Goal: Task Accomplishment & Management: Use online tool/utility

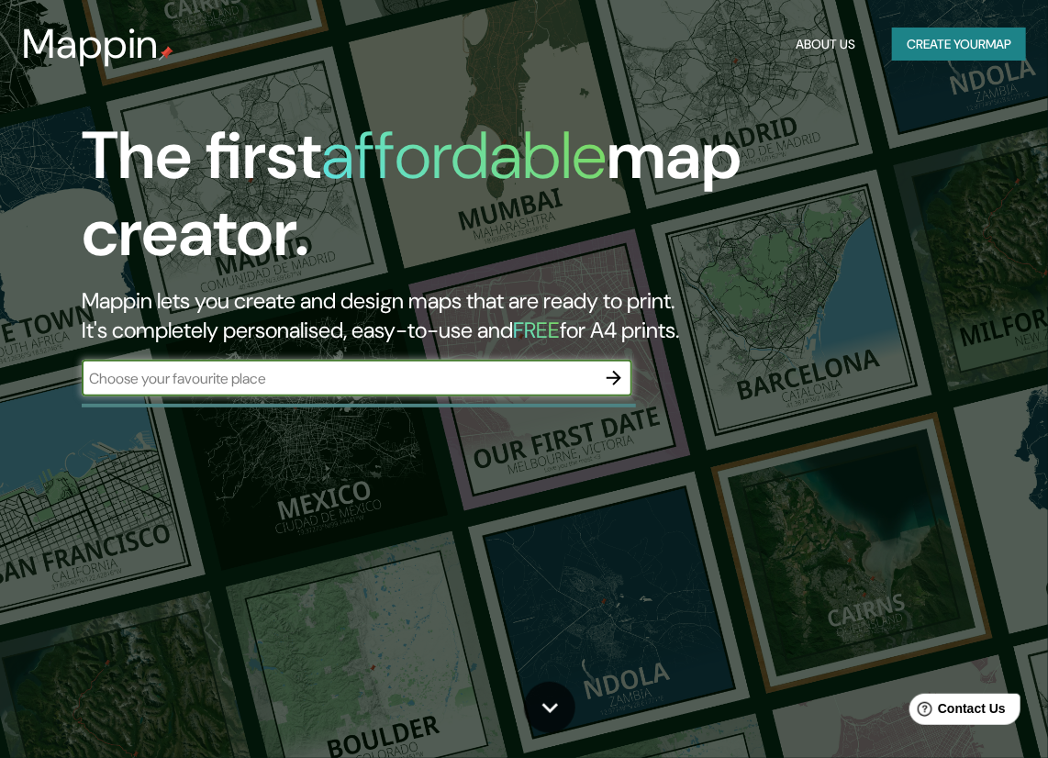
click at [316, 393] on div "​" at bounding box center [357, 378] width 550 height 37
type input "santa cruz"
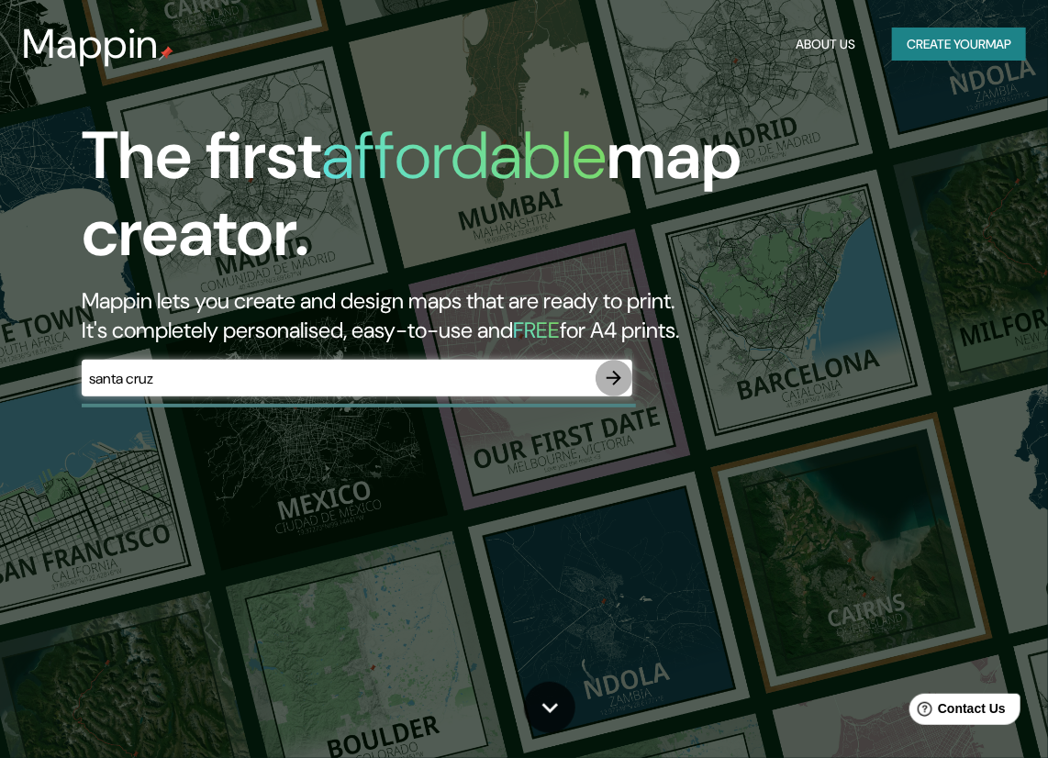
click at [608, 381] on icon "button" at bounding box center [614, 378] width 22 height 22
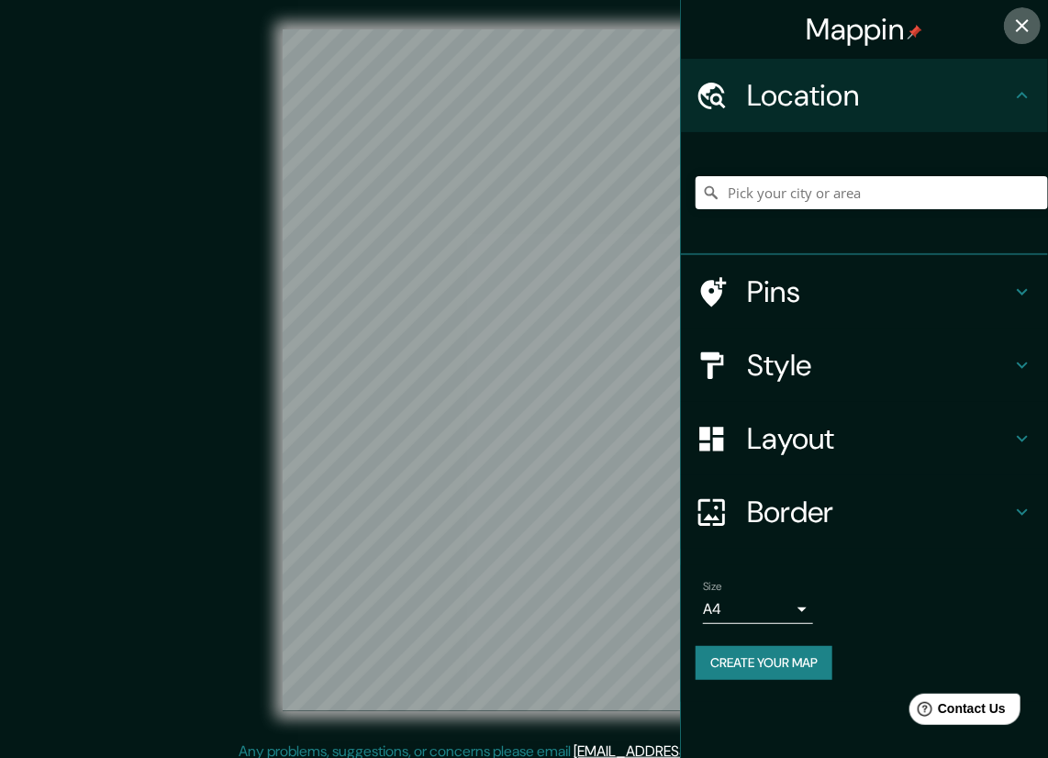
click at [1024, 33] on icon "button" at bounding box center [1022, 26] width 22 height 22
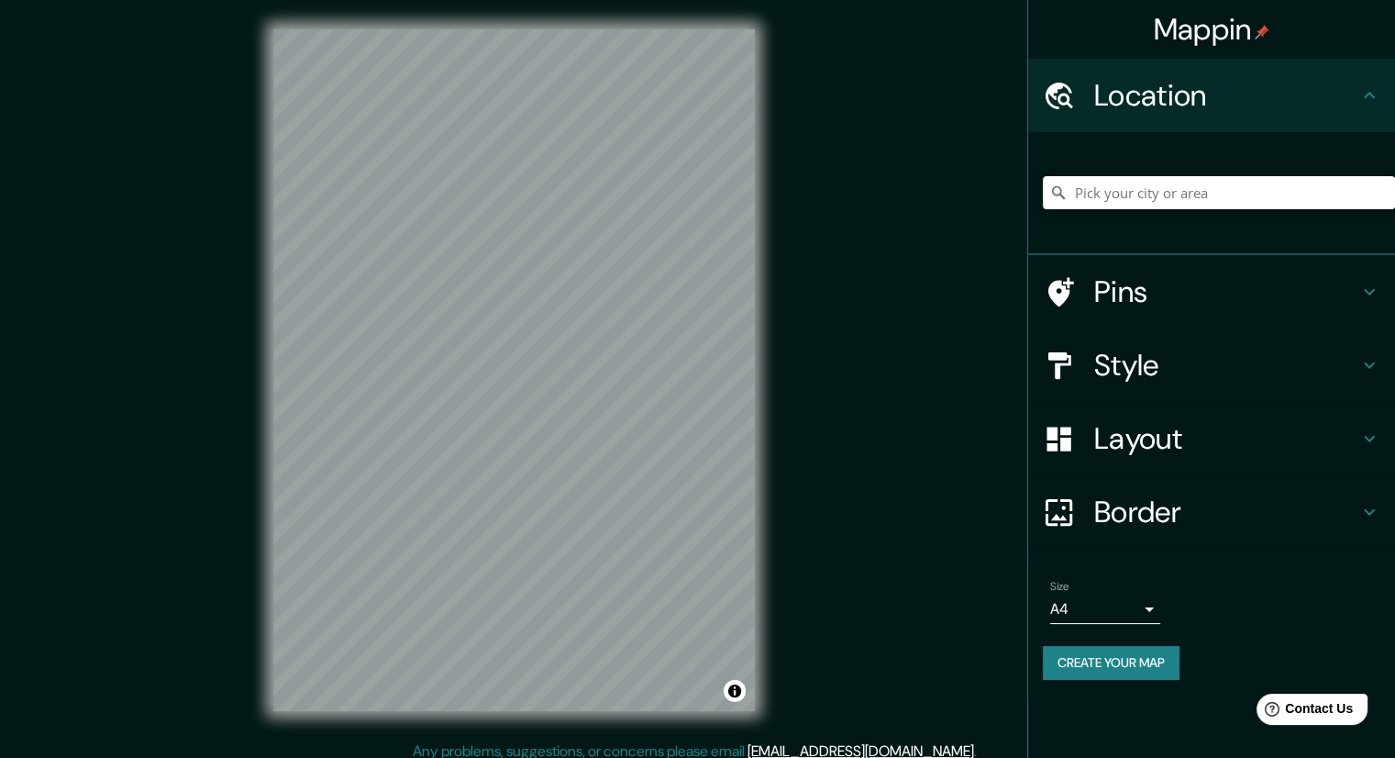
click at [1047, 302] on h4 "Pins" at bounding box center [1227, 291] width 264 height 37
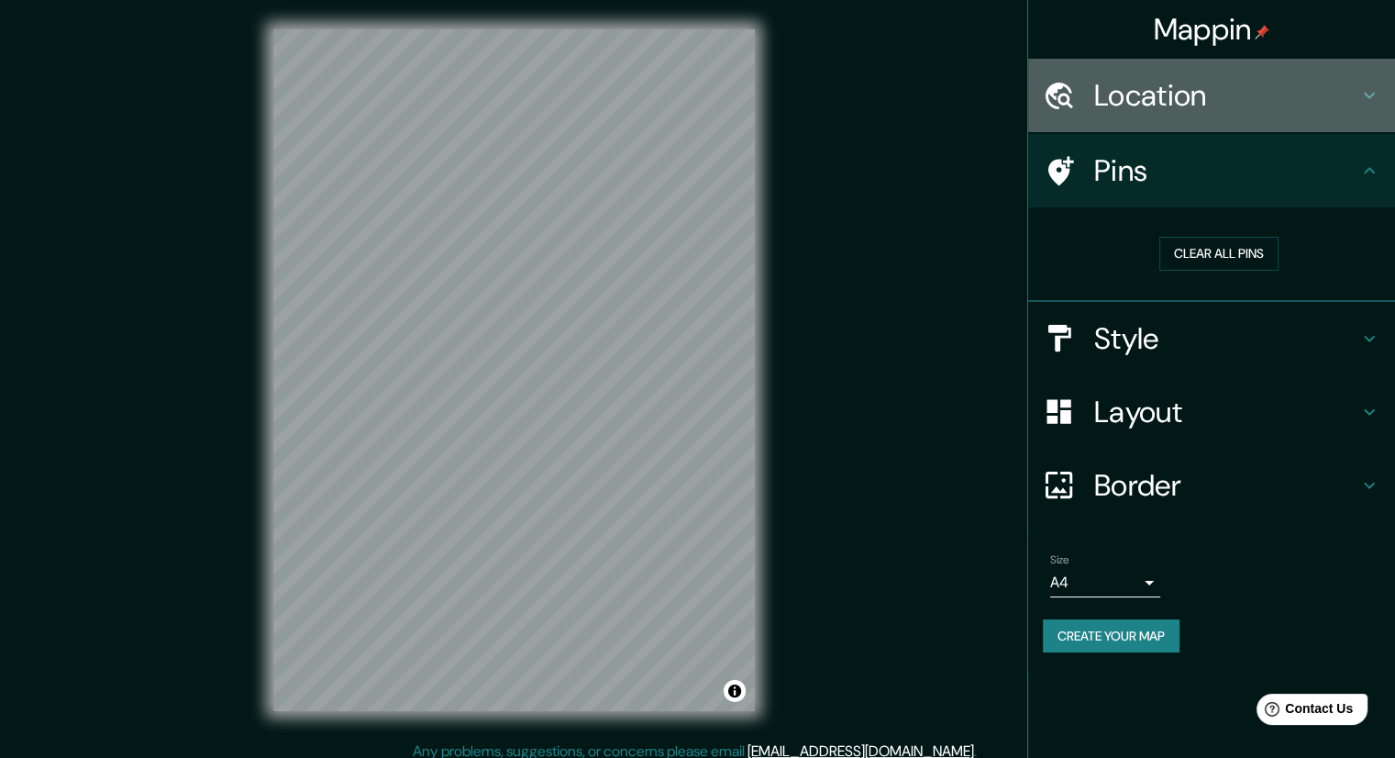
click at [1047, 99] on h4 "Location" at bounding box center [1227, 95] width 264 height 37
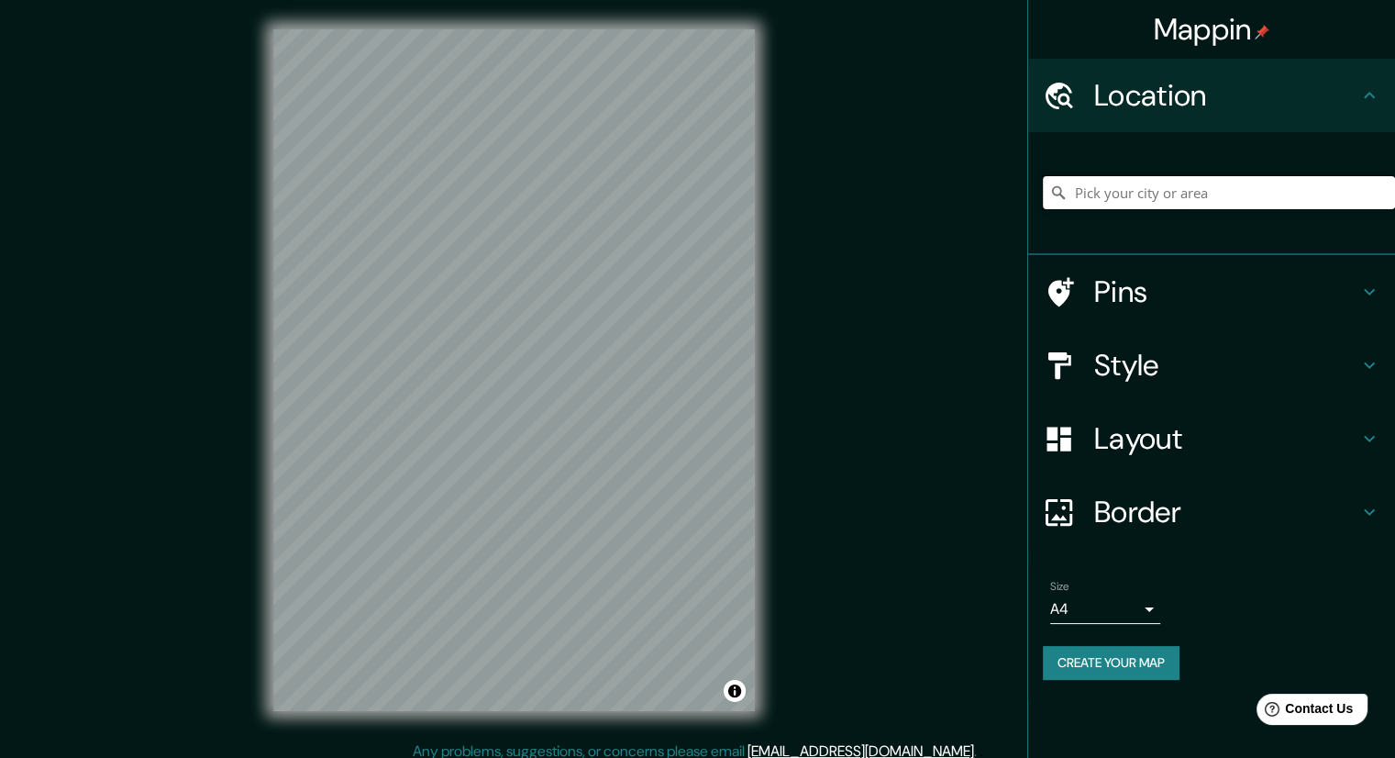
click at [1047, 188] on input "Pick your city or area" at bounding box center [1219, 192] width 352 height 33
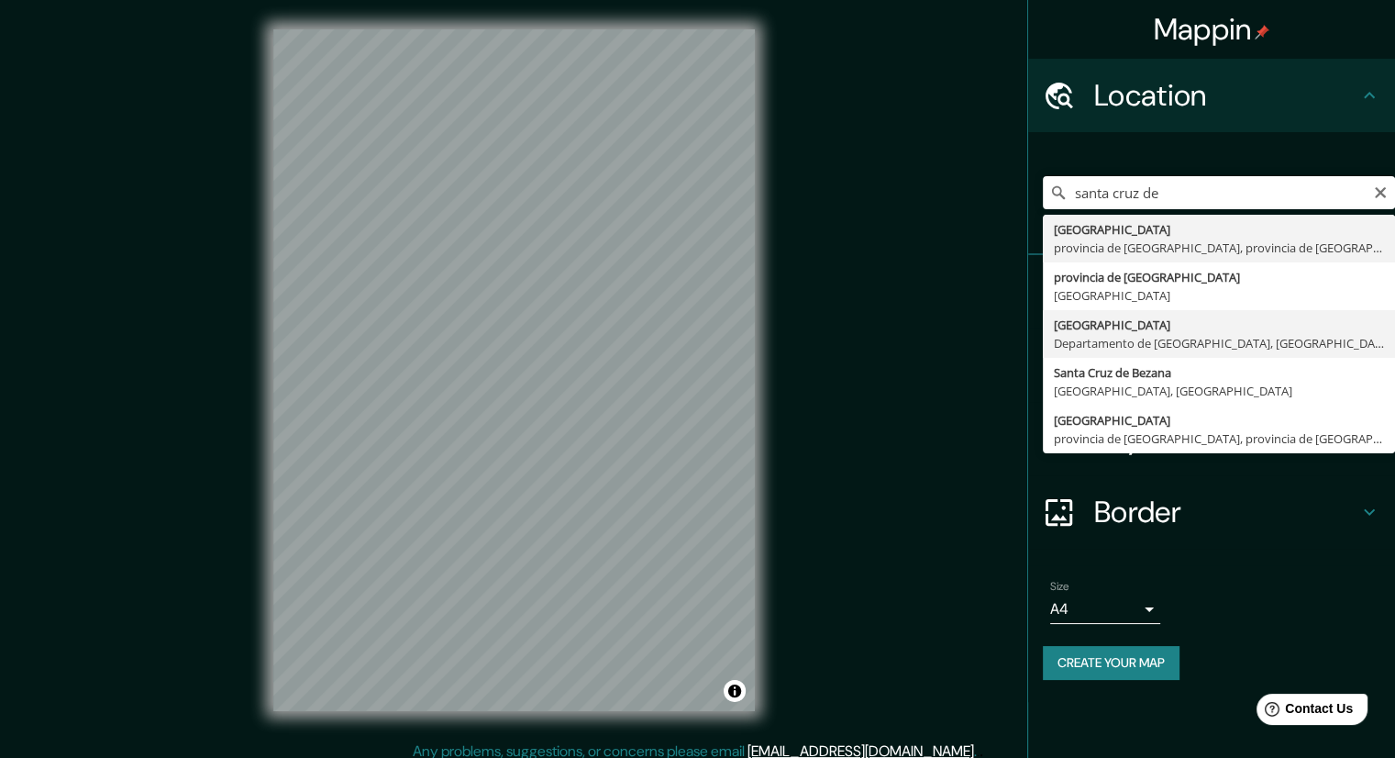
type input "[GEOGRAPHIC_DATA], [GEOGRAPHIC_DATA], [GEOGRAPHIC_DATA]"
